Goal: Task Accomplishment & Management: Use online tool/utility

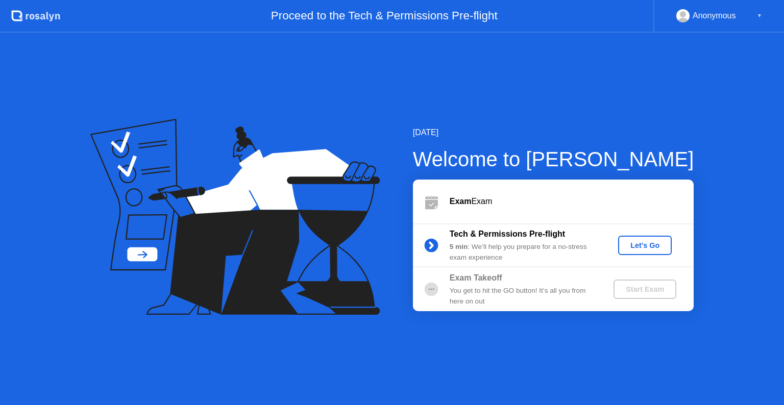
click at [659, 238] on button "Let's Go" at bounding box center [645, 245] width 54 height 19
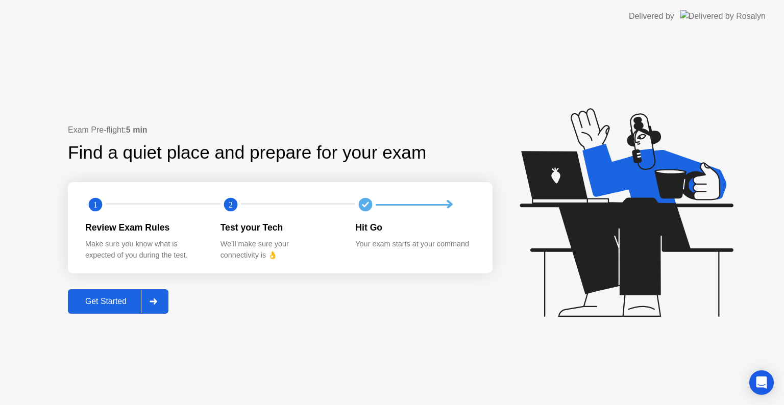
click at [98, 297] on div "Get Started" at bounding box center [106, 301] width 70 height 9
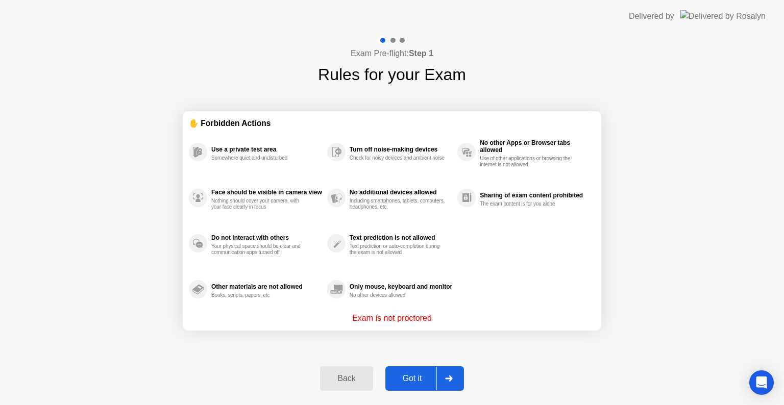
click at [426, 375] on div "Got it" at bounding box center [413, 378] width 48 height 9
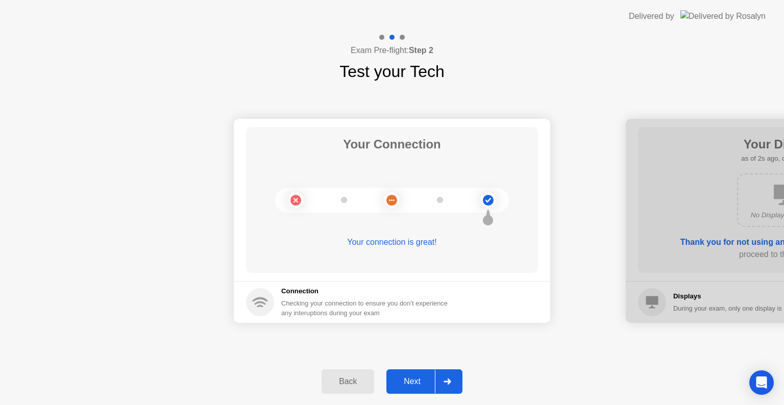
click at [445, 380] on icon at bounding box center [448, 382] width 8 height 6
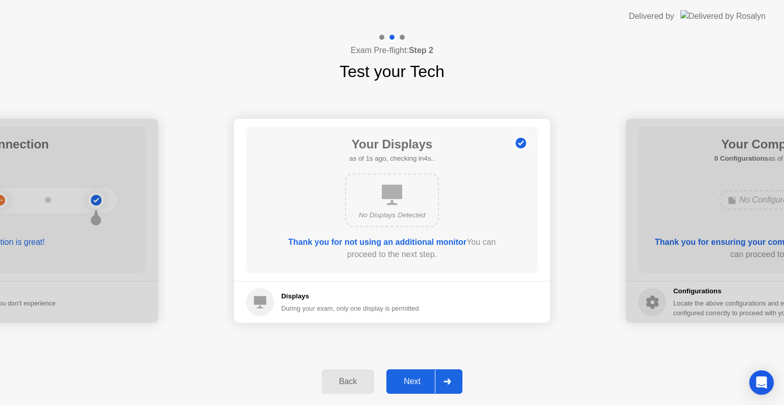
click at [445, 379] on icon at bounding box center [448, 382] width 8 height 6
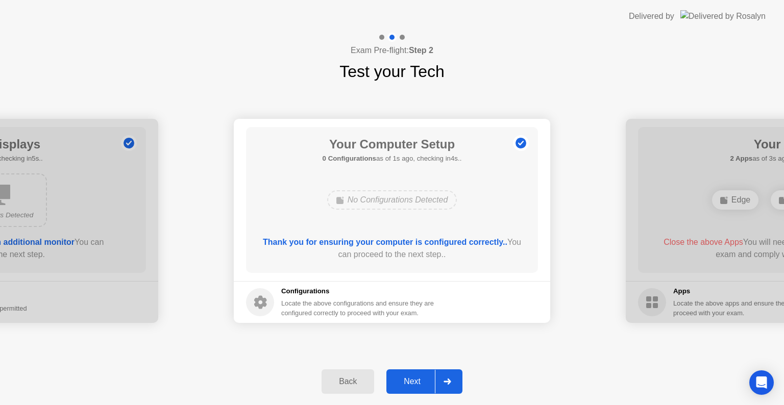
click at [445, 379] on icon at bounding box center [448, 382] width 8 height 6
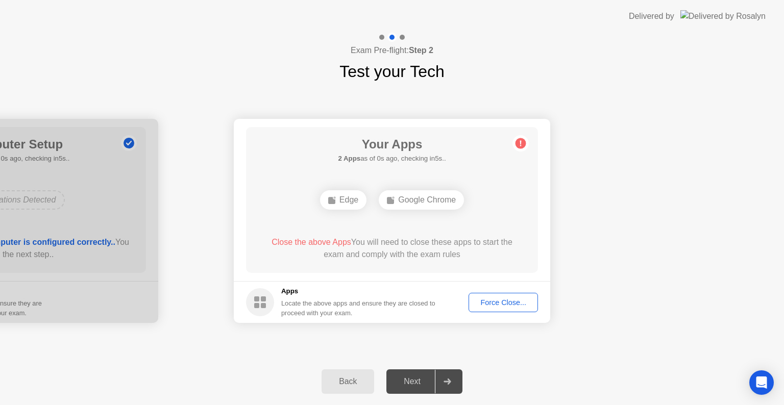
click at [505, 303] on div "Force Close..." at bounding box center [503, 303] width 62 height 8
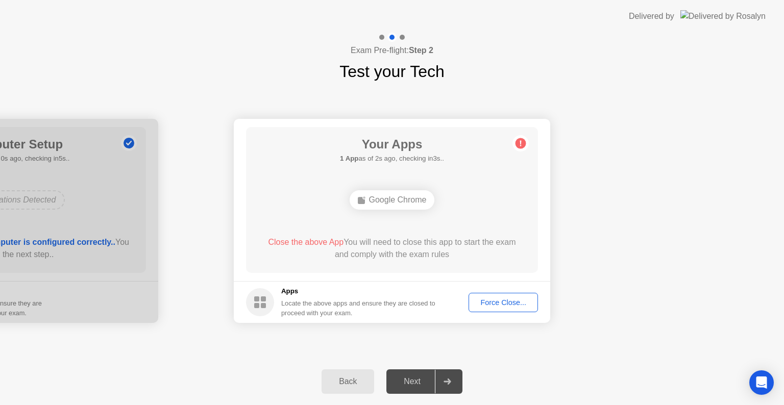
click at [505, 302] on div "Force Close..." at bounding box center [503, 303] width 62 height 8
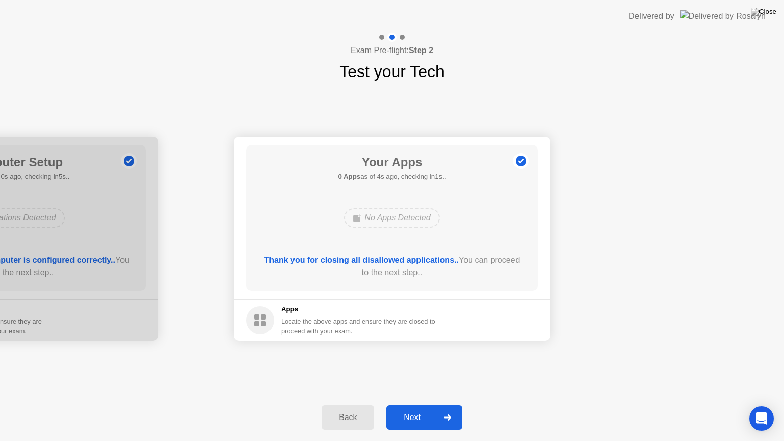
click at [410, 405] on div "Next" at bounding box center [412, 417] width 45 height 9
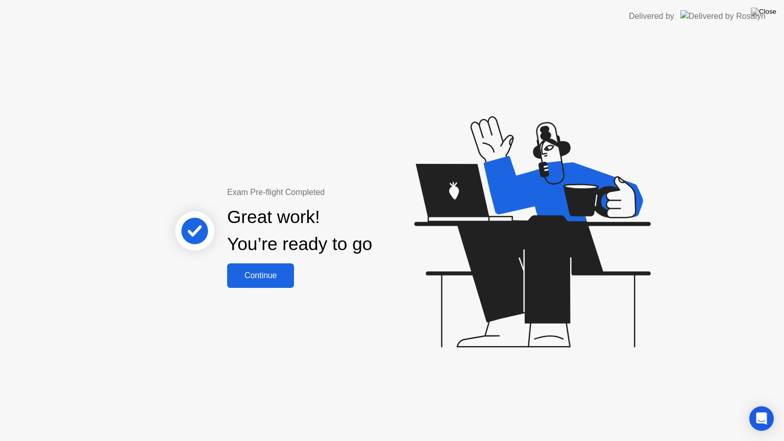
click at [286, 284] on button "Continue" at bounding box center [260, 276] width 67 height 25
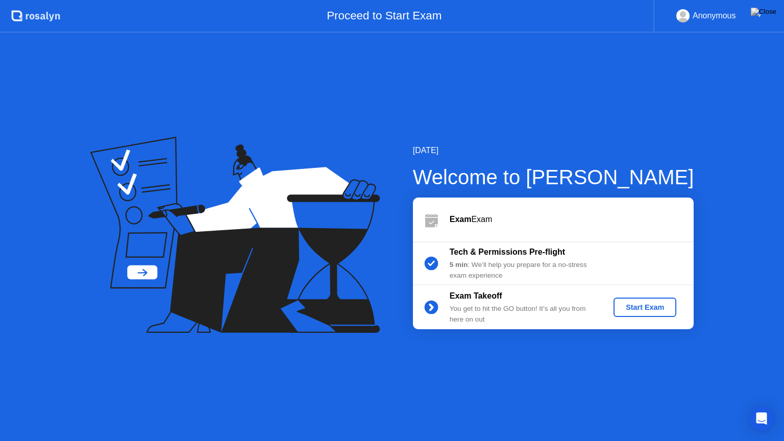
click at [615, 291] on div "Exam Takeoff You get to hit the GO button! It’s all you from here on out Start …" at bounding box center [553, 307] width 281 height 44
click at [638, 313] on button "Start Exam" at bounding box center [645, 307] width 63 height 19
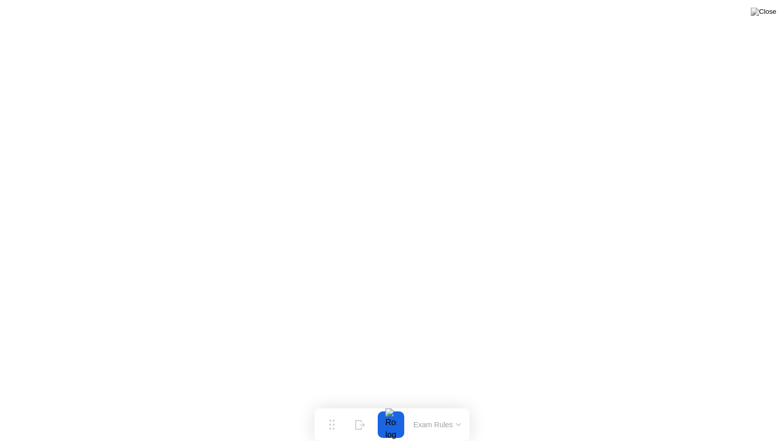
click at [385, 405] on div at bounding box center [390, 425] width 21 height 27
click at [392, 405] on div at bounding box center [390, 425] width 21 height 27
click at [770, 6] on button at bounding box center [764, 11] width 31 height 13
